Goal: Task Accomplishment & Management: Use online tool/utility

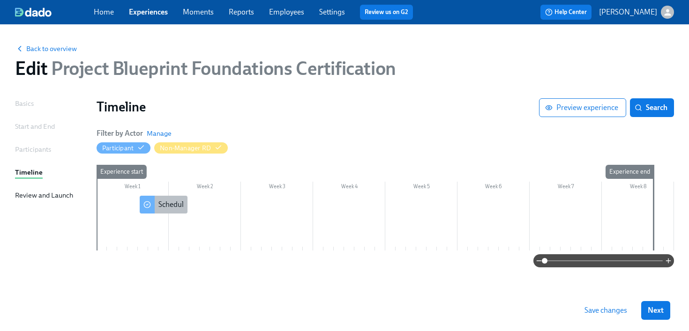
click at [160, 207] on div "Schedule your Live Certification" at bounding box center [208, 205] width 100 height 10
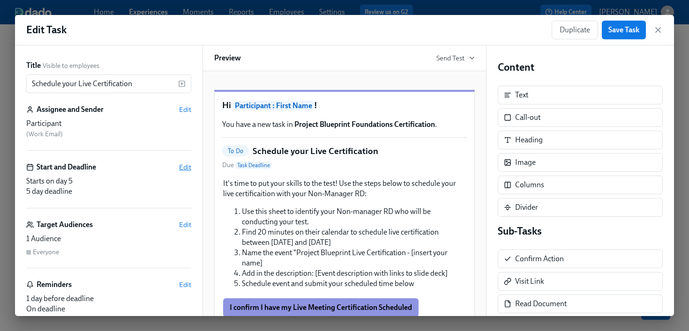
click at [189, 166] on span "Edit" at bounding box center [185, 167] width 12 height 9
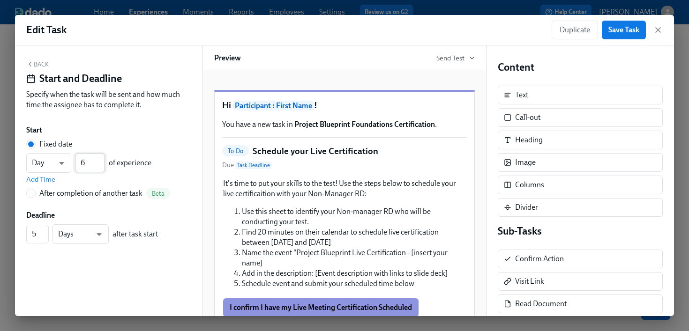
click at [102, 160] on input "6" at bounding box center [90, 163] width 30 height 19
click at [102, 160] on input "7" at bounding box center [90, 163] width 30 height 19
click at [102, 160] on input "8" at bounding box center [90, 163] width 30 height 19
click at [102, 160] on input "9" at bounding box center [90, 163] width 30 height 19
type input "10"
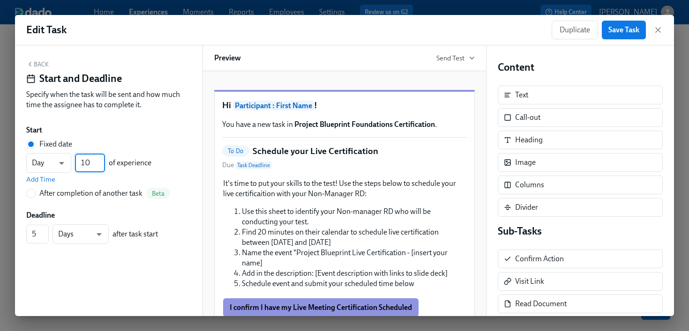
click at [102, 160] on input "10" at bounding box center [90, 163] width 30 height 19
click at [620, 32] on span "Save Task" at bounding box center [623, 29] width 31 height 9
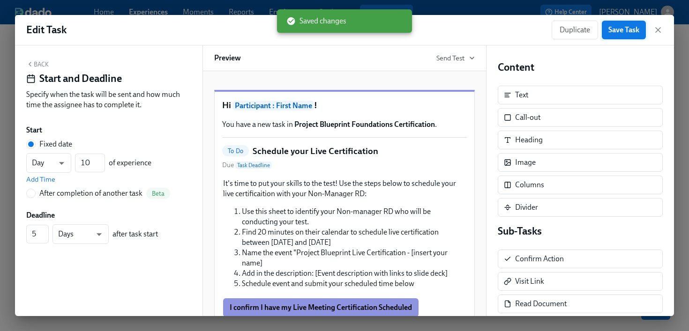
click at [631, 32] on span "Save Task" at bounding box center [623, 29] width 31 height 9
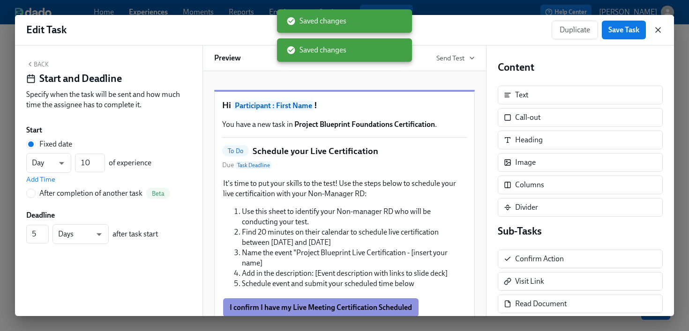
click at [656, 30] on icon "button" at bounding box center [657, 29] width 9 height 9
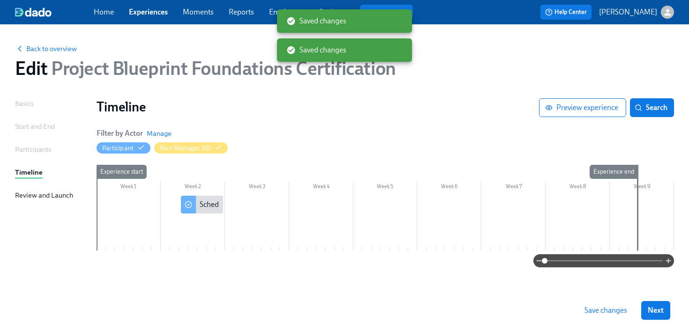
click at [625, 312] on span "Save changes" at bounding box center [605, 310] width 43 height 9
